Goal: Transaction & Acquisition: Book appointment/travel/reservation

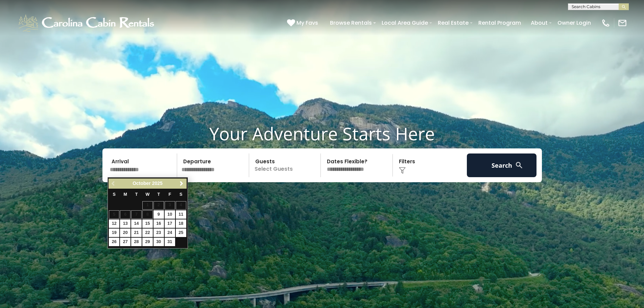
click at [183, 184] on span "Next" at bounding box center [181, 183] width 5 height 5
click at [161, 241] on link "27" at bounding box center [158, 242] width 10 height 8
type input "********"
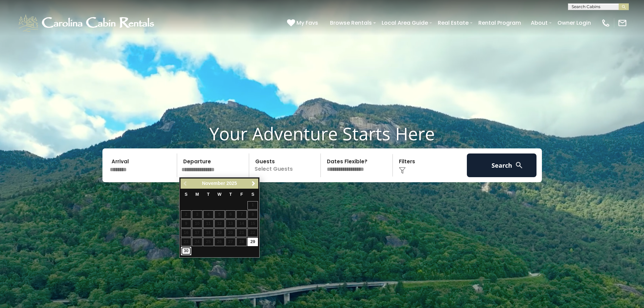
click at [187, 252] on link "30" at bounding box center [186, 251] width 10 height 8
type input "********"
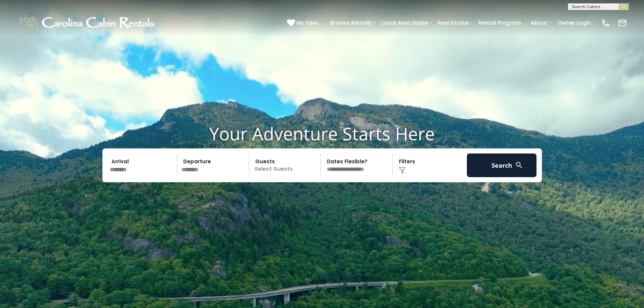
click at [302, 165] on p "Select Guests" at bounding box center [286, 165] width 70 height 24
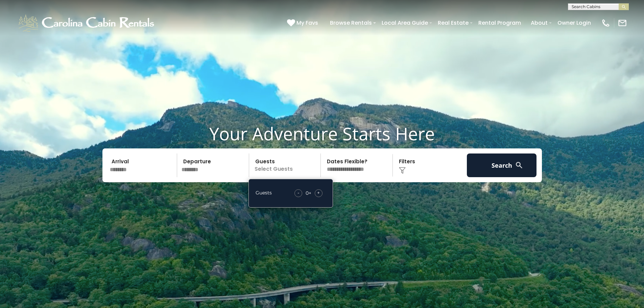
click at [319, 190] on span "+" at bounding box center [318, 192] width 3 height 7
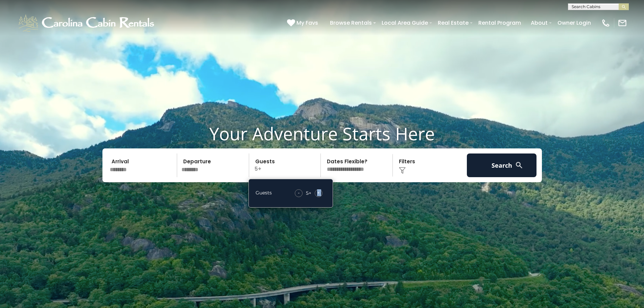
click at [319, 190] on span "+" at bounding box center [318, 192] width 3 height 7
click at [489, 164] on button "Search" at bounding box center [502, 165] width 70 height 24
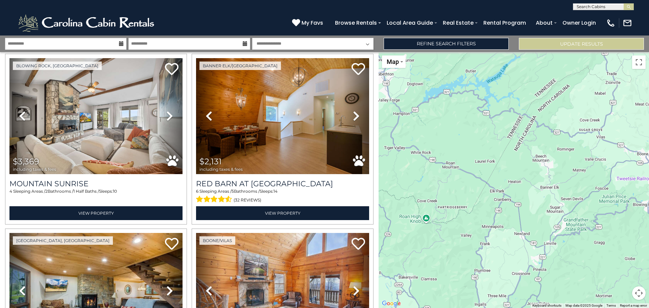
scroll to position [372, 0]
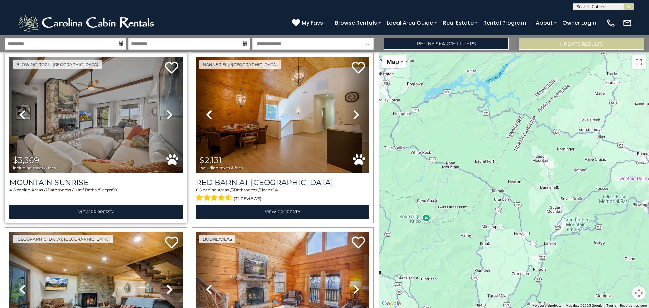
click at [168, 113] on icon at bounding box center [169, 114] width 7 height 11
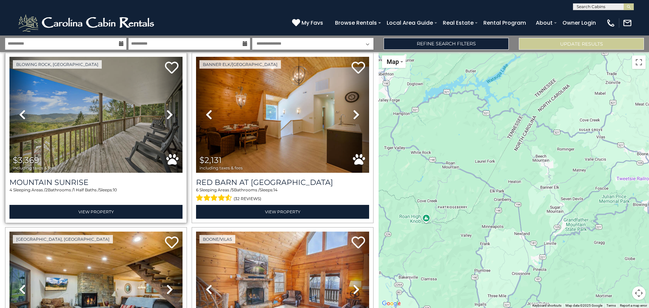
click at [168, 113] on icon at bounding box center [169, 114] width 7 height 11
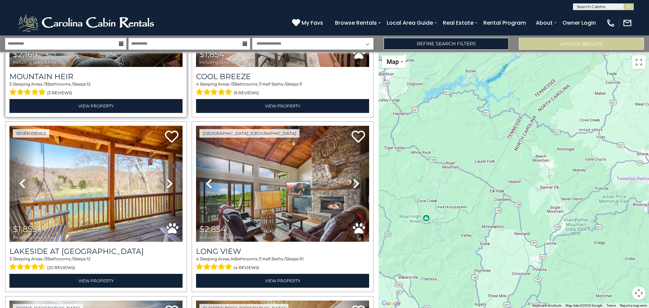
scroll to position [1014, 0]
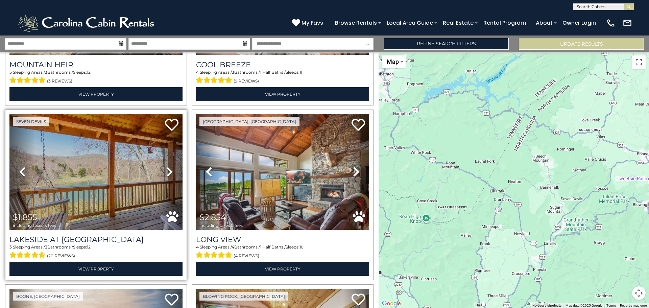
click at [169, 167] on icon at bounding box center [169, 171] width 7 height 11
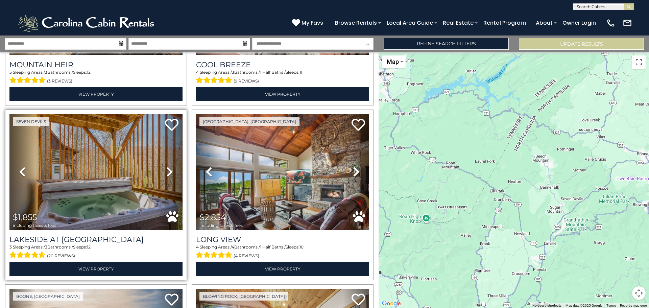
click at [169, 167] on icon at bounding box center [169, 171] width 7 height 11
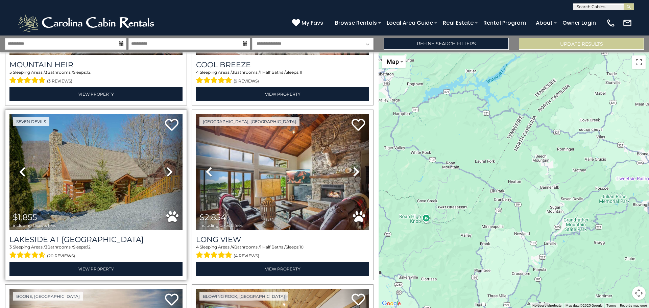
click at [169, 167] on icon at bounding box center [169, 171] width 7 height 11
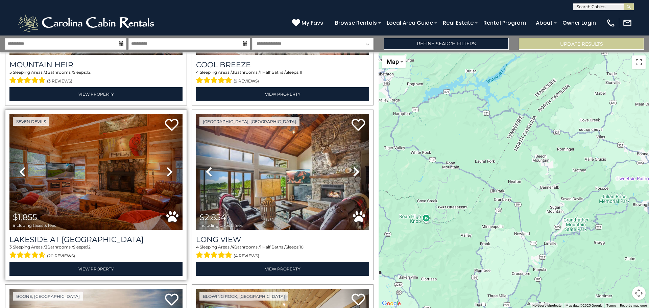
click at [169, 167] on icon at bounding box center [169, 171] width 7 height 11
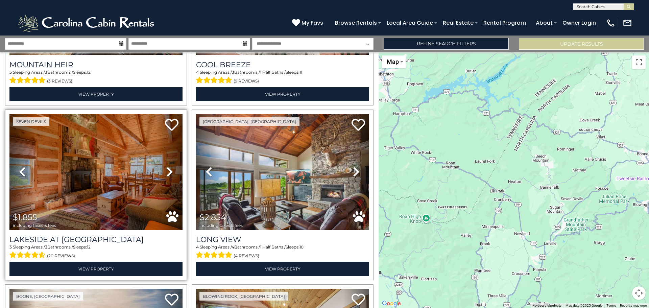
click at [169, 167] on icon at bounding box center [169, 171] width 7 height 11
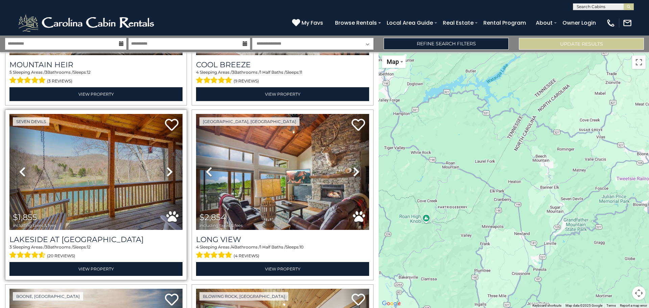
click at [169, 167] on icon at bounding box center [169, 171] width 7 height 11
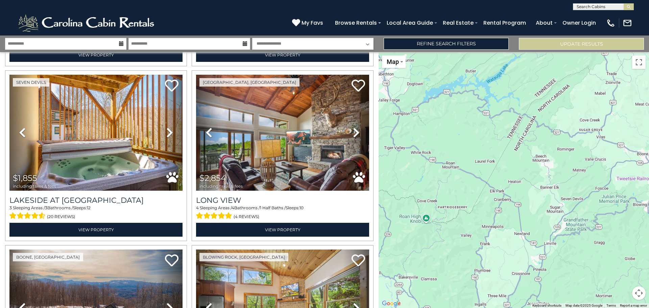
scroll to position [1048, 0]
